Goal: Information Seeking & Learning: Learn about a topic

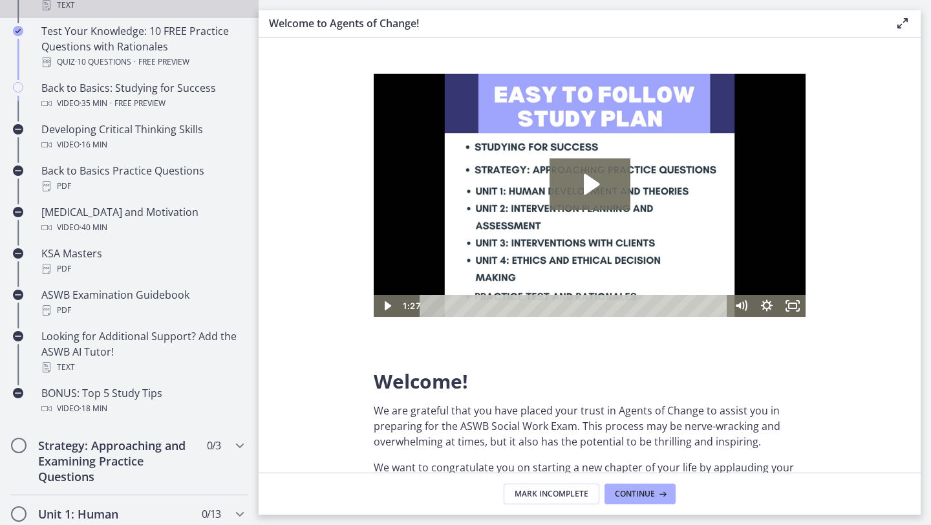
scroll to position [385, 0]
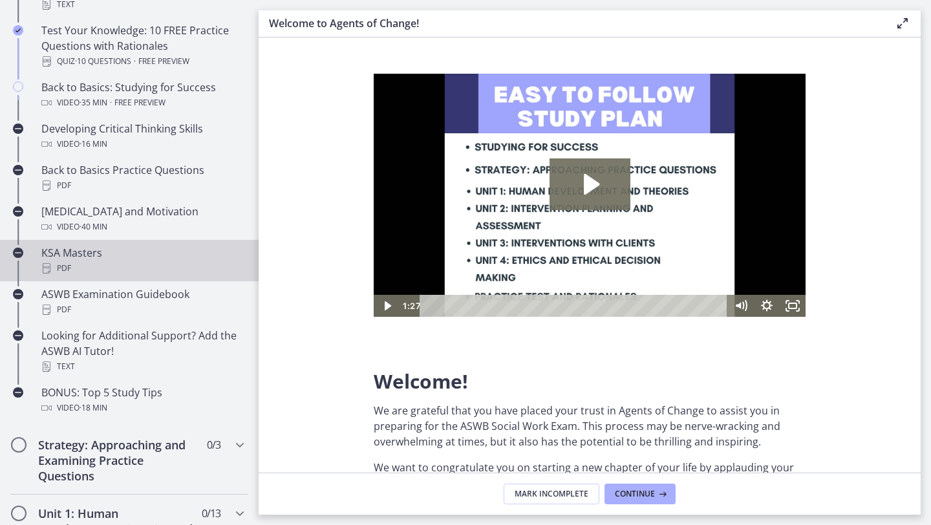
click at [171, 251] on div "KSA Masters PDF" at bounding box center [142, 260] width 202 height 31
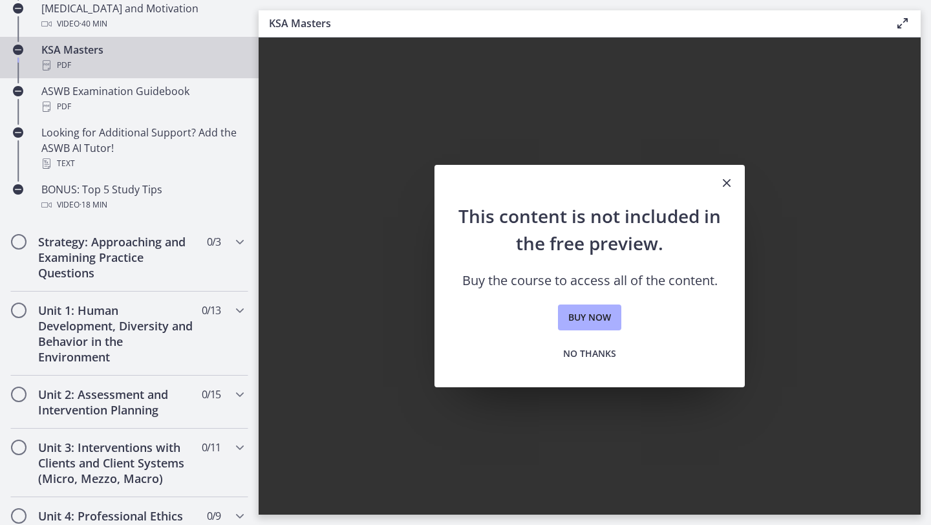
scroll to position [580, 0]
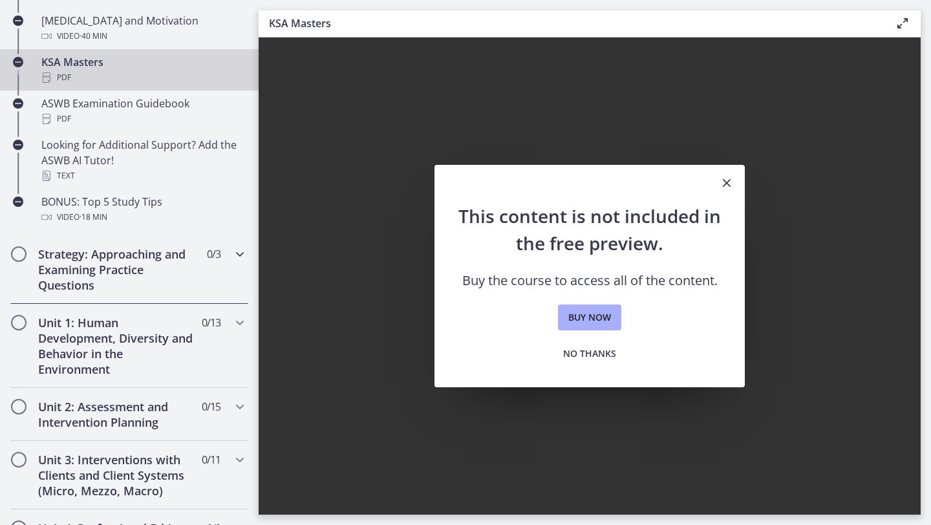
click at [141, 264] on h2 "Strategy: Approaching and Examining Practice Questions" at bounding box center [117, 269] width 158 height 47
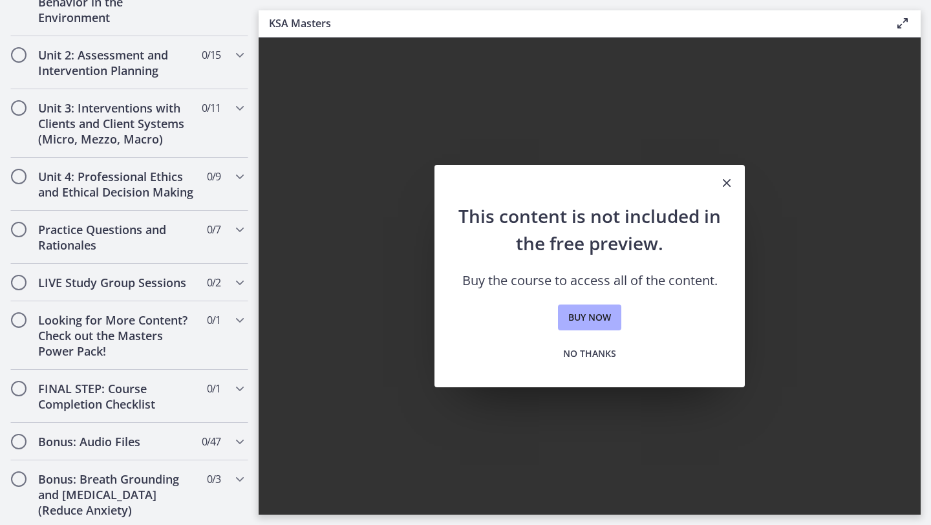
scroll to position [576, 0]
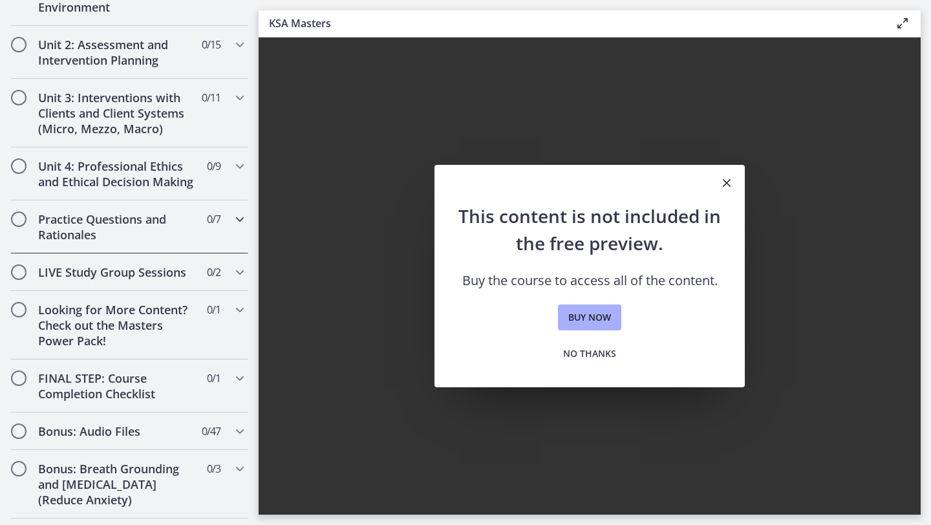
click at [145, 239] on h2 "Practice Questions and Rationales" at bounding box center [117, 226] width 158 height 31
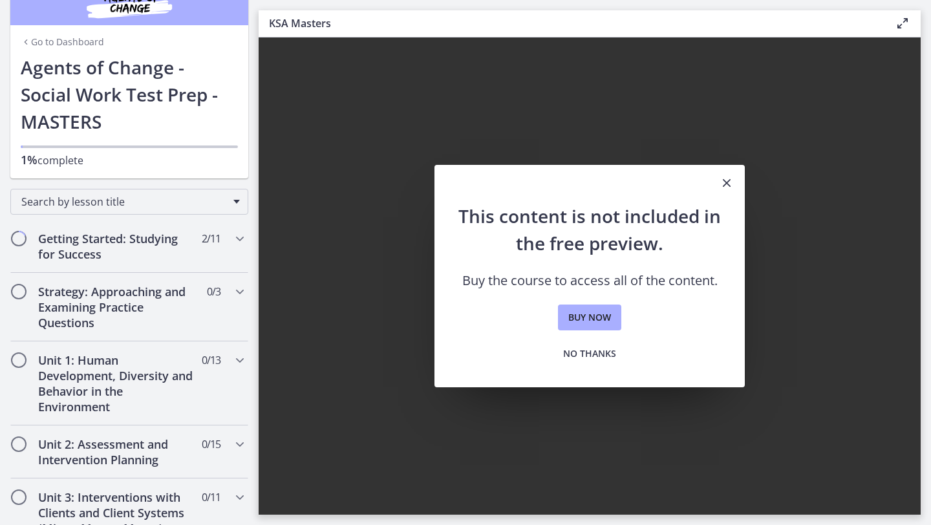
scroll to position [0, 0]
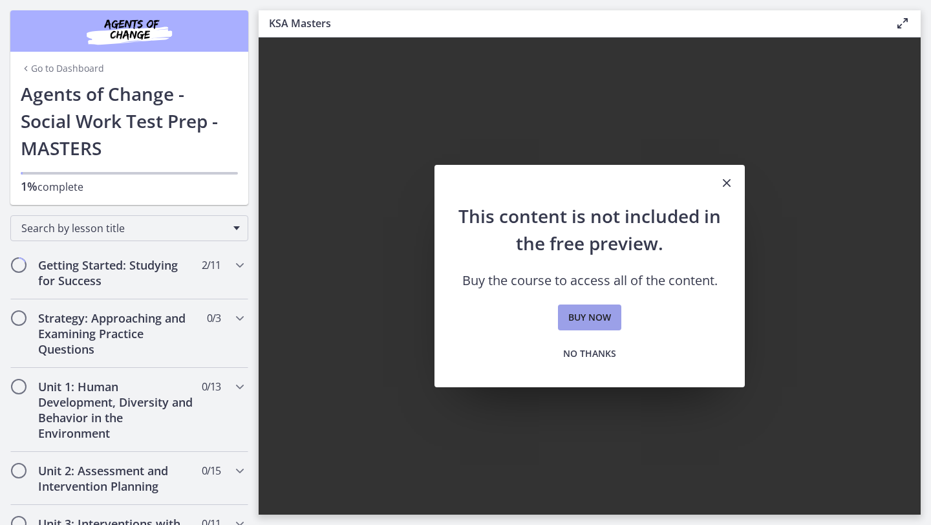
click at [600, 324] on span "Buy now" at bounding box center [589, 318] width 43 height 16
